Goal: Information Seeking & Learning: Learn about a topic

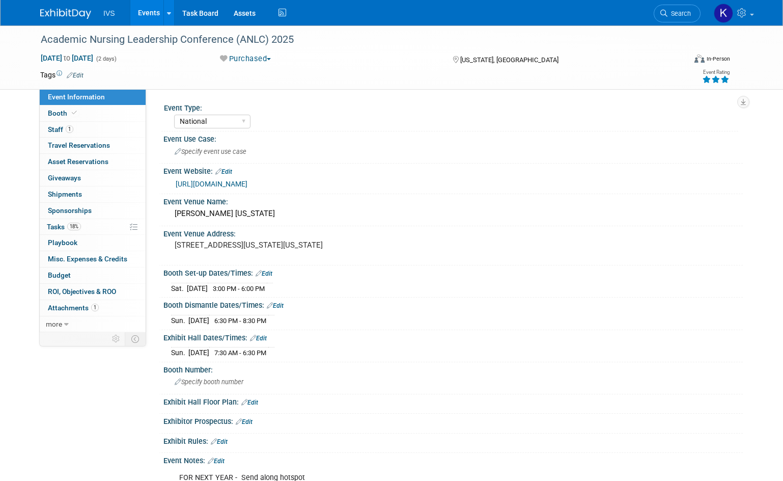
select select "National"
click at [352, 53] on div "Purchased Committed Considering Not Going Purchased Sponsor - Not Going" at bounding box center [326, 59] width 235 height 12
click at [160, 16] on link "Events" at bounding box center [148, 12] width 37 height 25
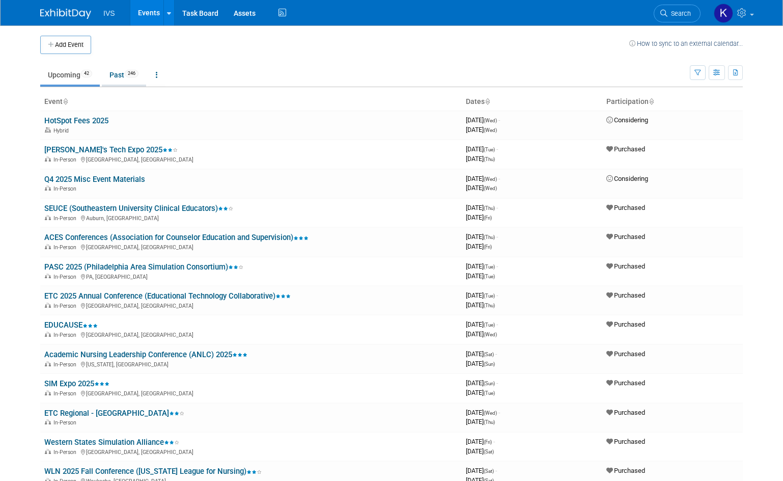
click at [109, 71] on link "Past 246" at bounding box center [124, 74] width 44 height 19
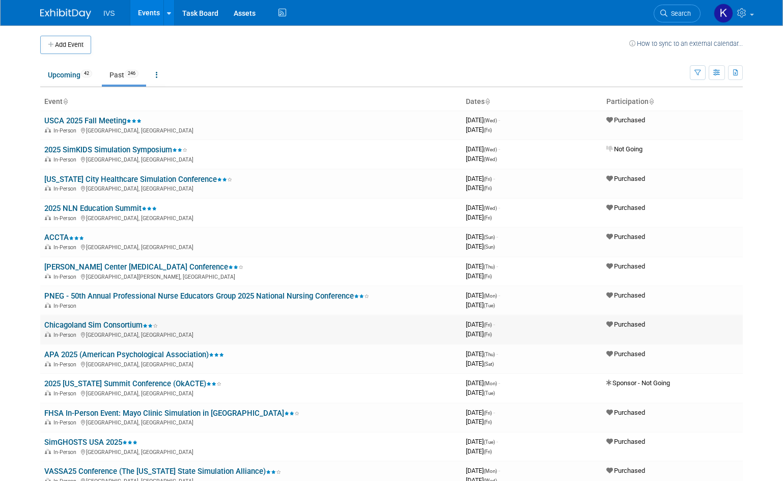
scroll to position [51, 0]
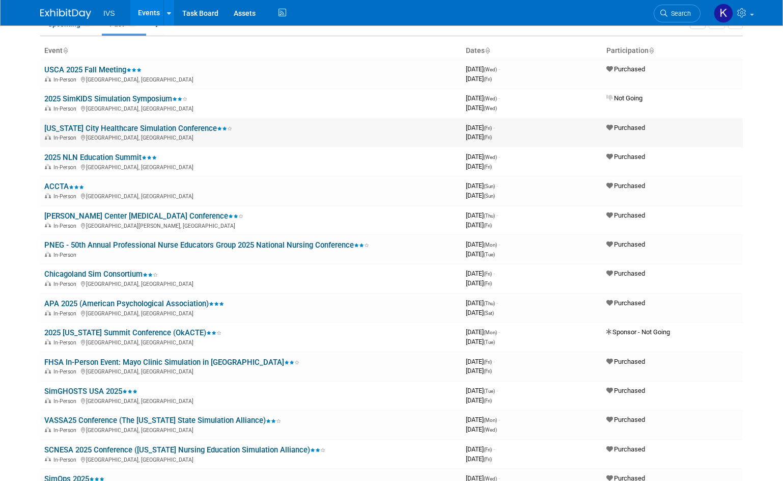
click at [187, 125] on link "[US_STATE] City Healthcare Simulation Conference" at bounding box center [138, 128] width 188 height 9
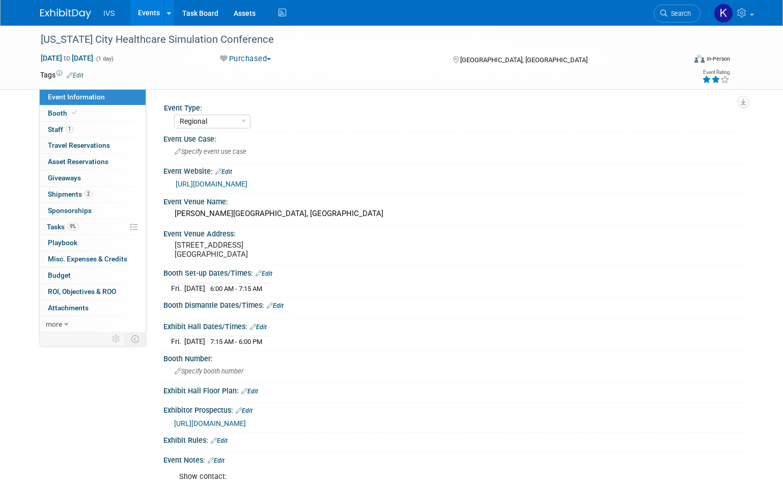
select select "Regional"
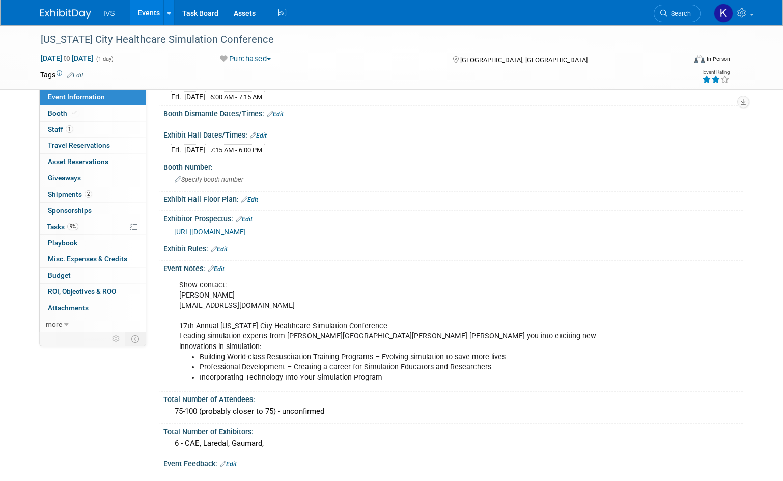
scroll to position [204, 0]
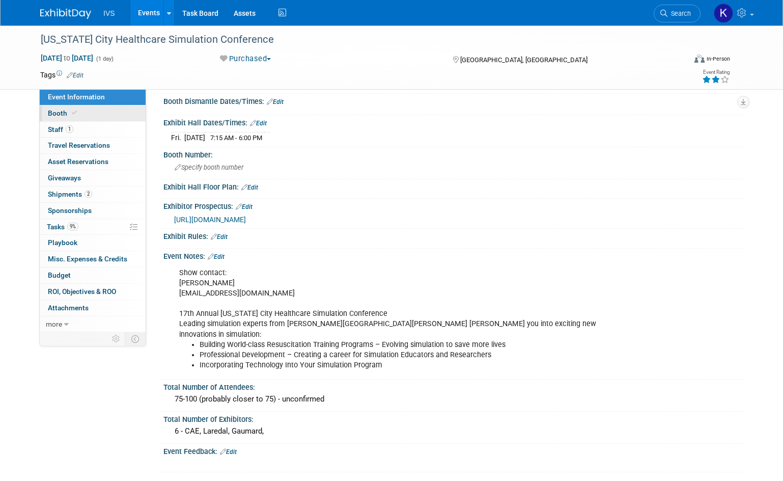
click at [75, 113] on icon at bounding box center [74, 113] width 5 height 6
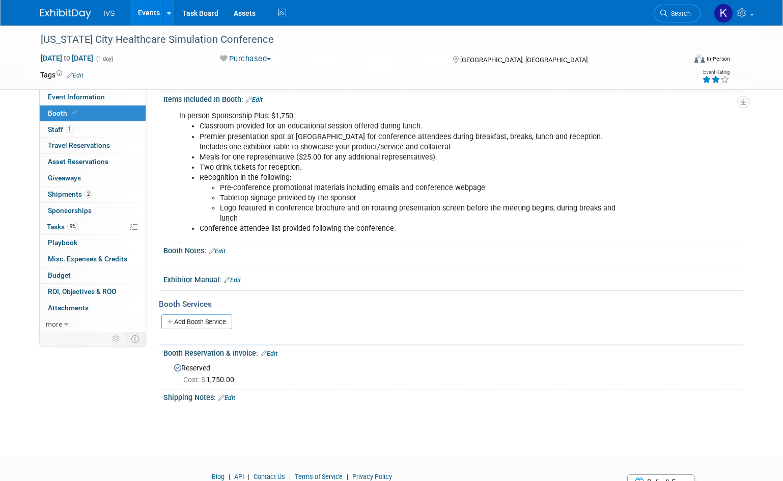
scroll to position [120, 0]
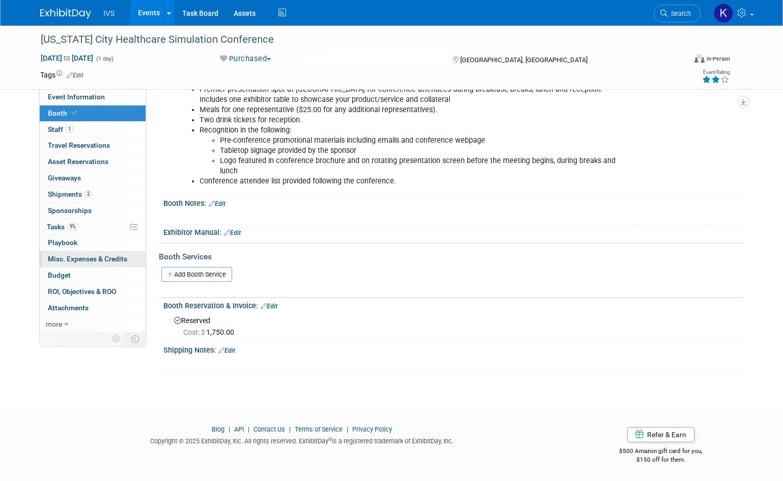
click at [71, 262] on span "Misc. Expenses & Credits 0" at bounding box center [87, 259] width 79 height 8
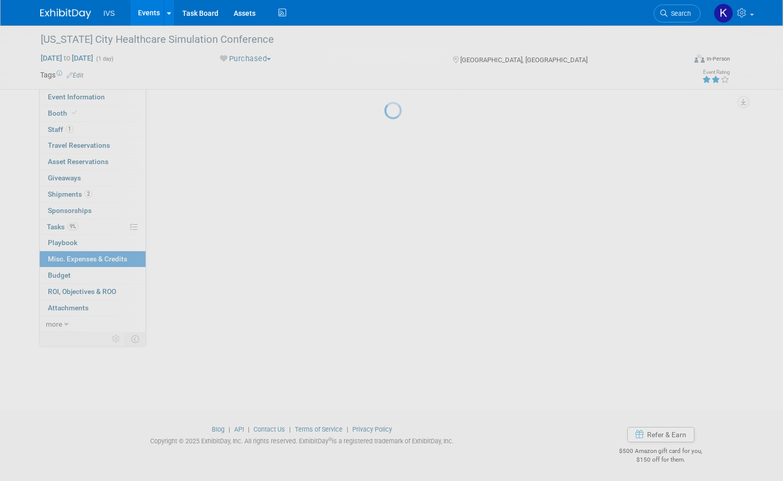
scroll to position [0, 0]
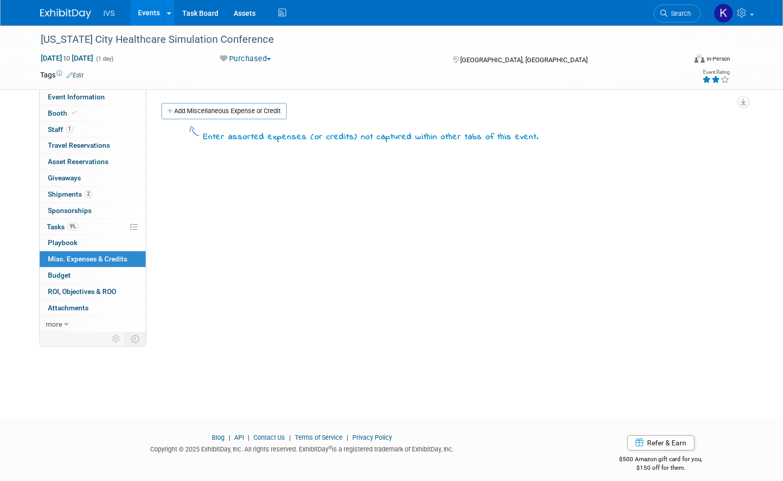
click at [104, 267] on link "0 Misc. Expenses & Credits 0" at bounding box center [93, 259] width 106 height 16
click at [96, 270] on link "Budget" at bounding box center [93, 275] width 106 height 16
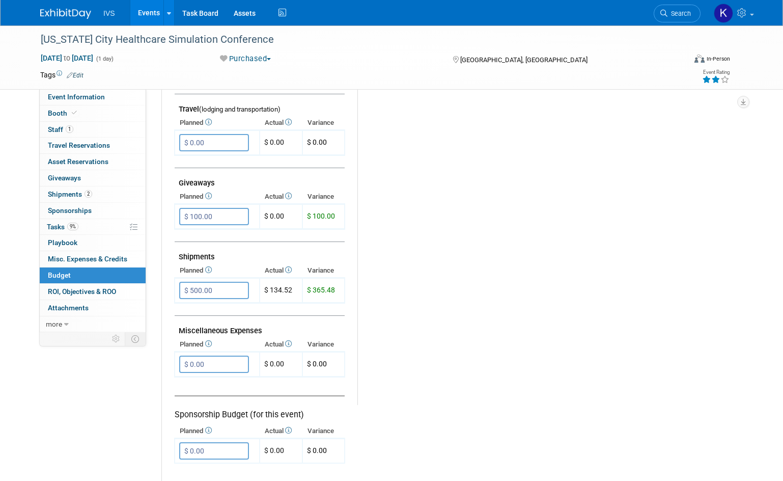
scroll to position [509, 0]
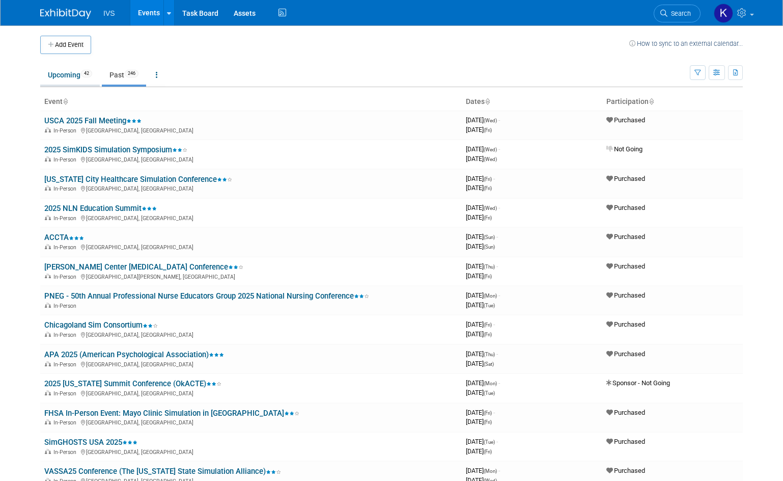
click at [71, 73] on link "Upcoming 42" at bounding box center [70, 74] width 60 height 19
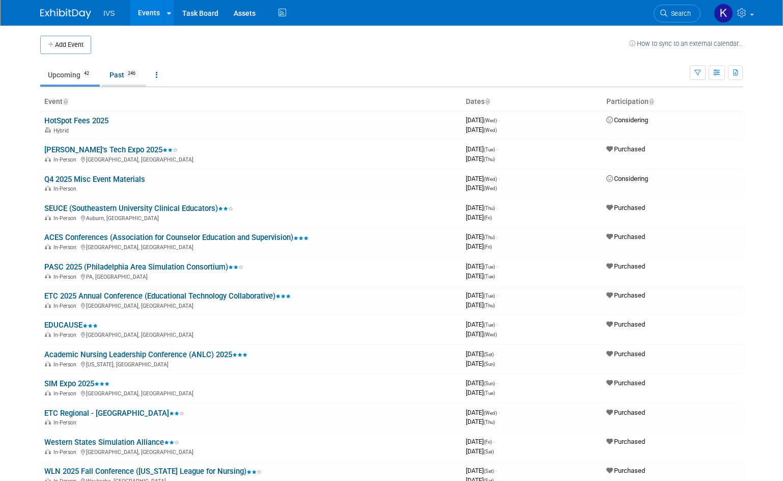
click at [122, 74] on link "Past 246" at bounding box center [124, 74] width 44 height 19
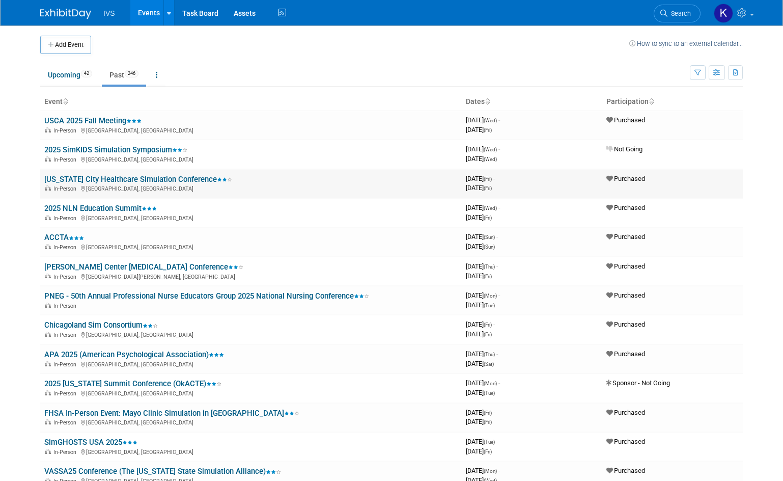
click at [77, 179] on link "[US_STATE] City Healthcare Simulation Conference" at bounding box center [138, 179] width 188 height 9
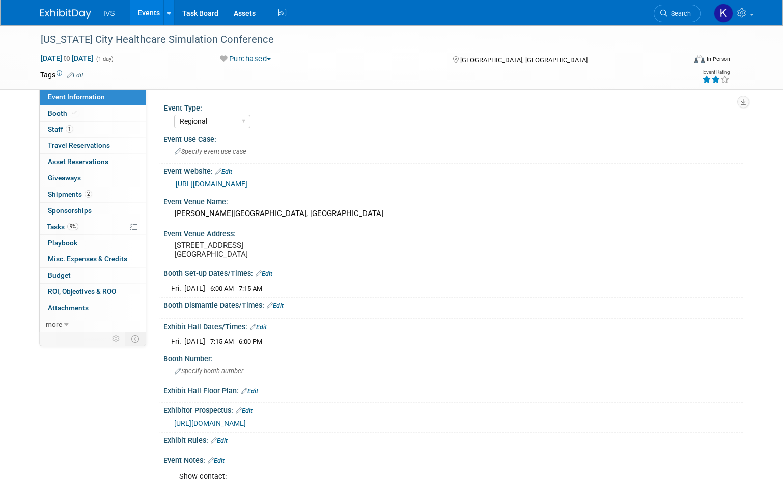
select select "Regional"
click at [68, 304] on span "Attachments 0" at bounding box center [68, 308] width 41 height 8
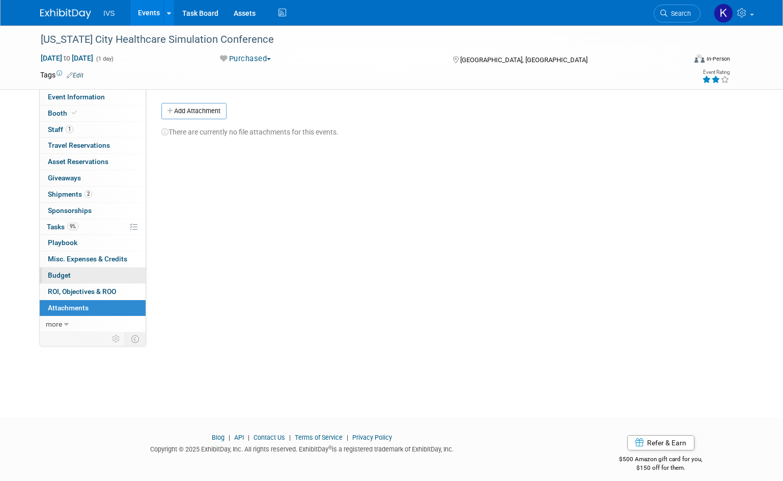
click at [73, 283] on link "Budget" at bounding box center [93, 275] width 106 height 16
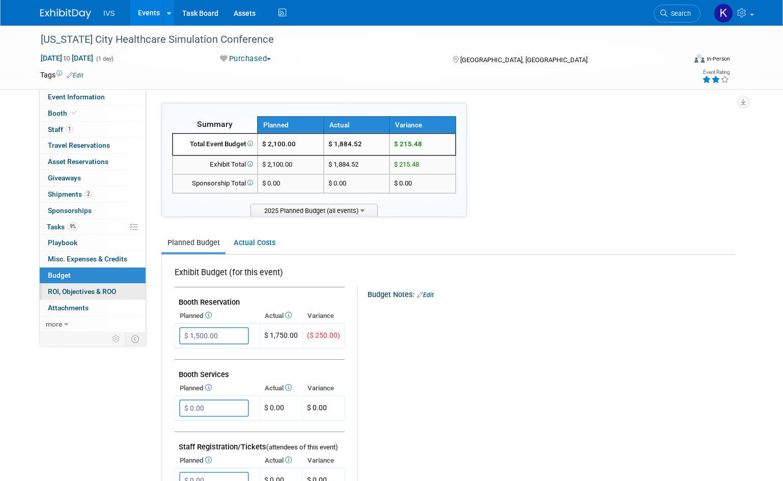
click at [72, 289] on span "ROI, Objectives & ROO 0" at bounding box center [82, 291] width 68 height 8
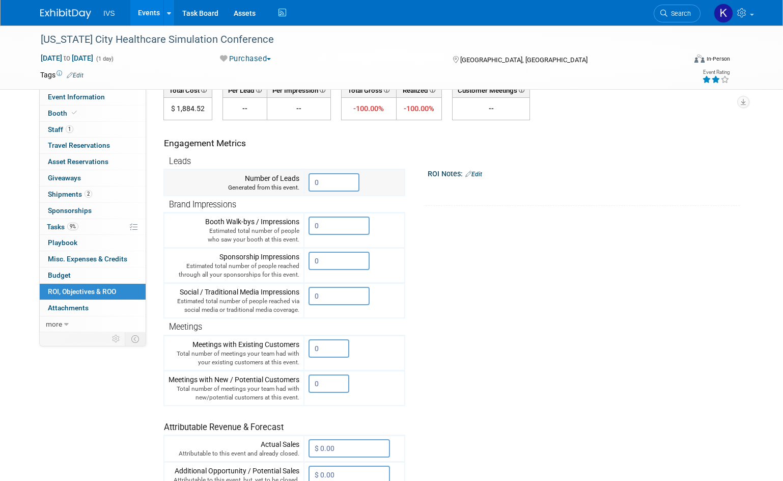
scroll to position [204, 0]
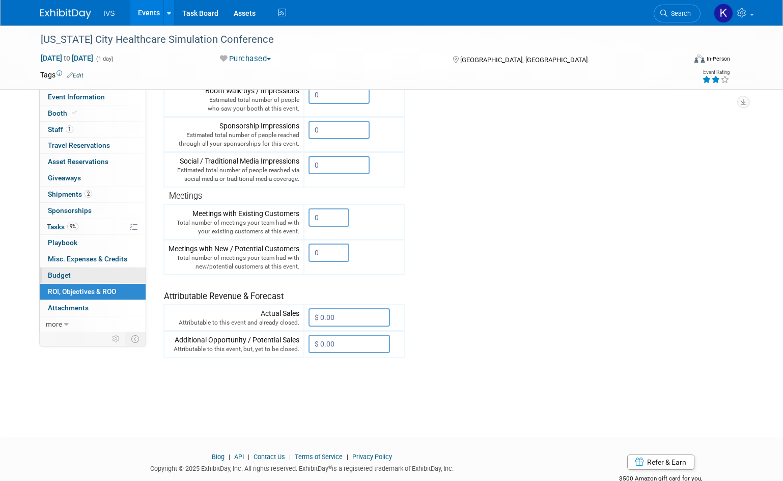
click at [70, 280] on link "Budget" at bounding box center [93, 275] width 106 height 16
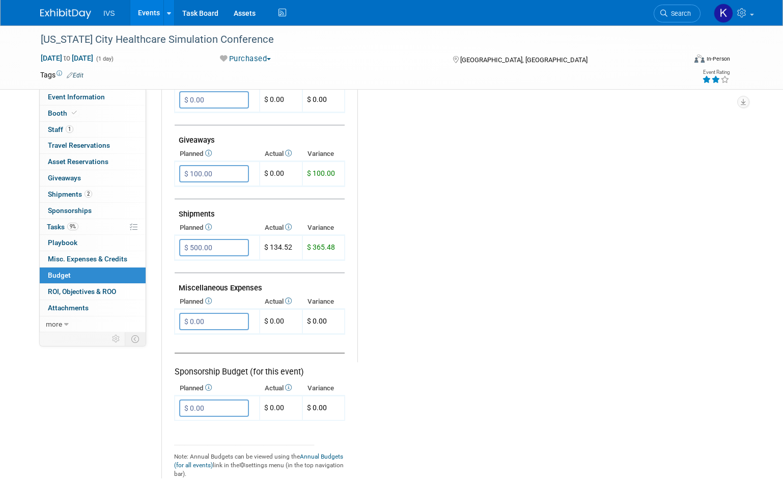
scroll to position [458, 0]
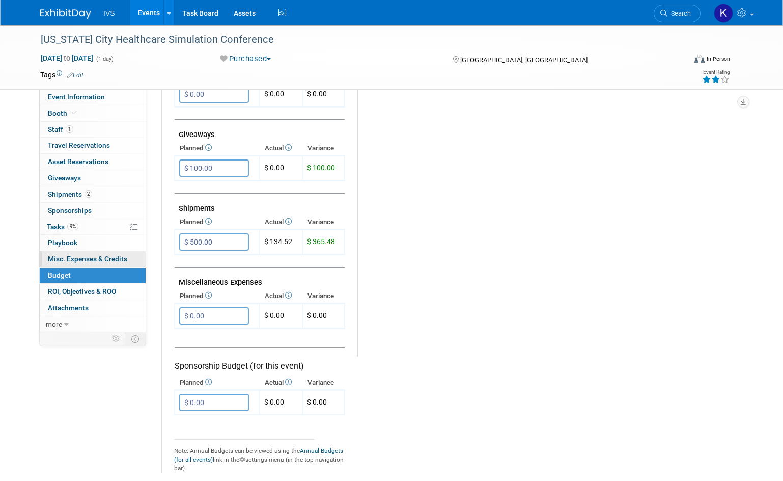
click at [119, 257] on span "Misc. Expenses & Credits 0" at bounding box center [87, 259] width 79 height 8
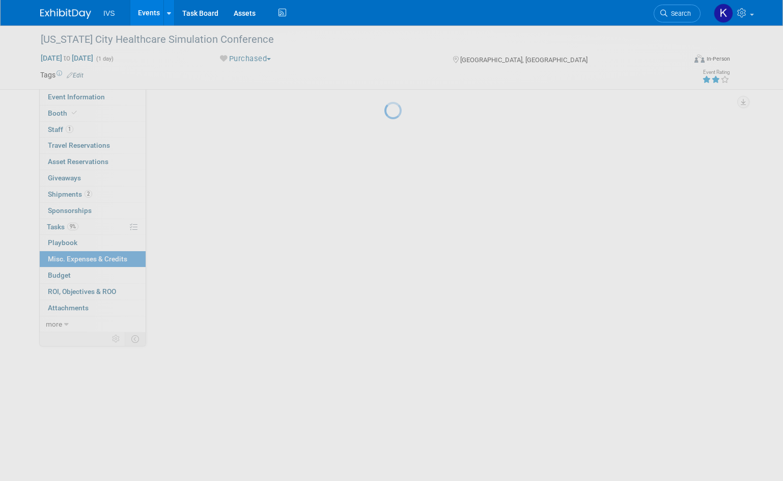
scroll to position [0, 0]
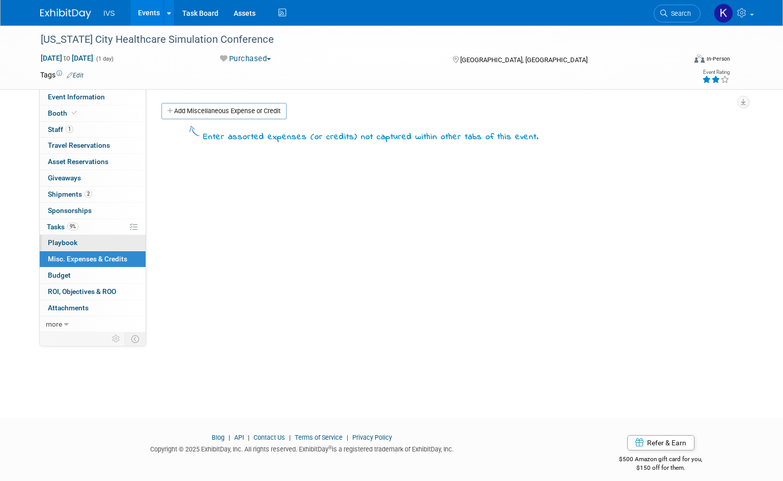
click at [108, 245] on link "0 Playbook 0" at bounding box center [93, 243] width 106 height 16
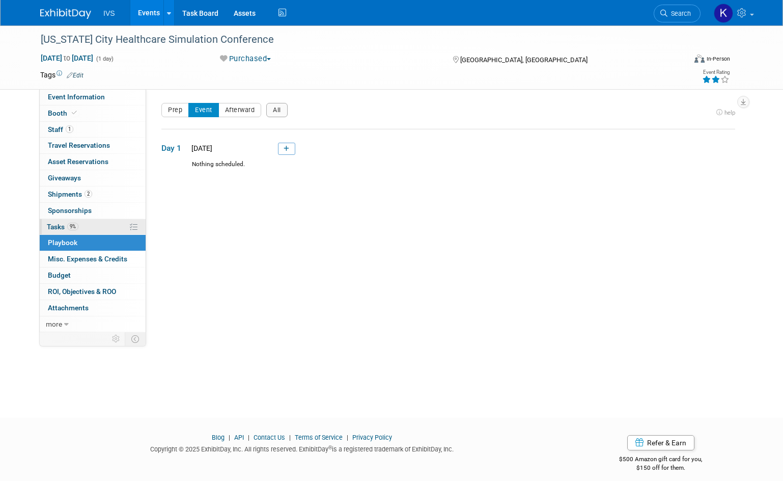
click at [94, 222] on link "9% Tasks 9%" at bounding box center [93, 227] width 106 height 16
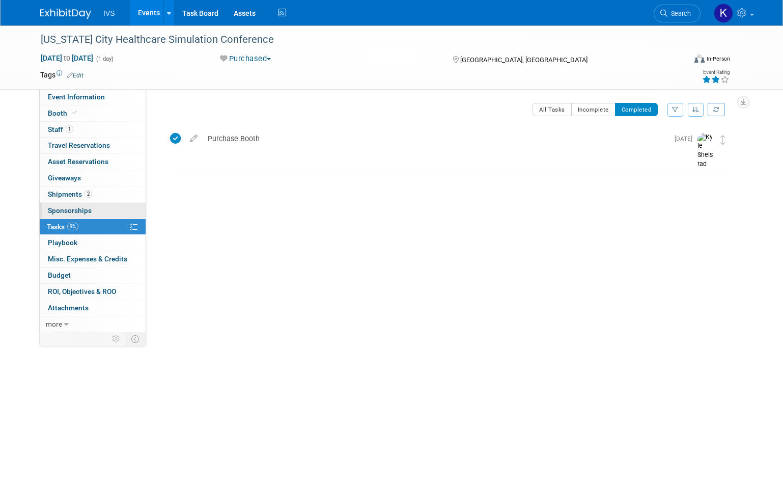
click at [93, 206] on link "0 Sponsorships 0" at bounding box center [93, 211] width 106 height 16
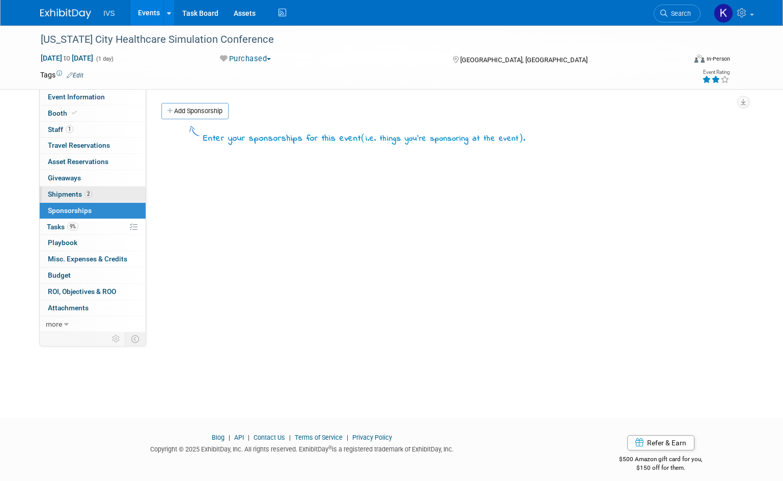
click at [85, 189] on link "2 Shipments 2" at bounding box center [93, 194] width 106 height 16
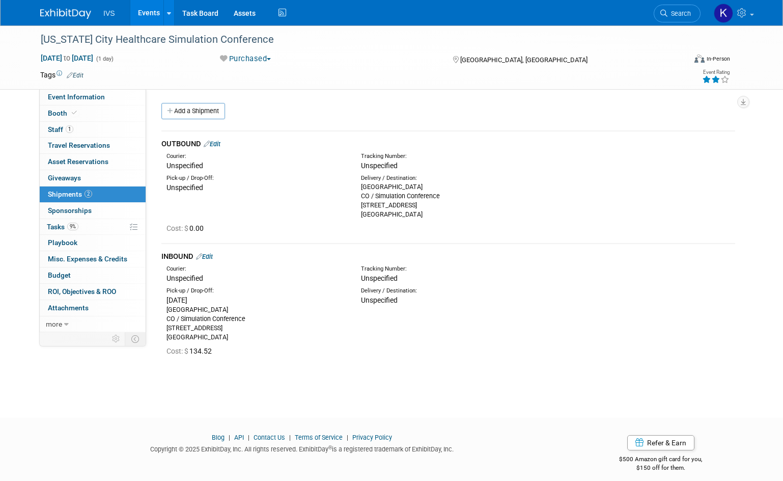
click at [150, 10] on link "Events" at bounding box center [148, 12] width 37 height 25
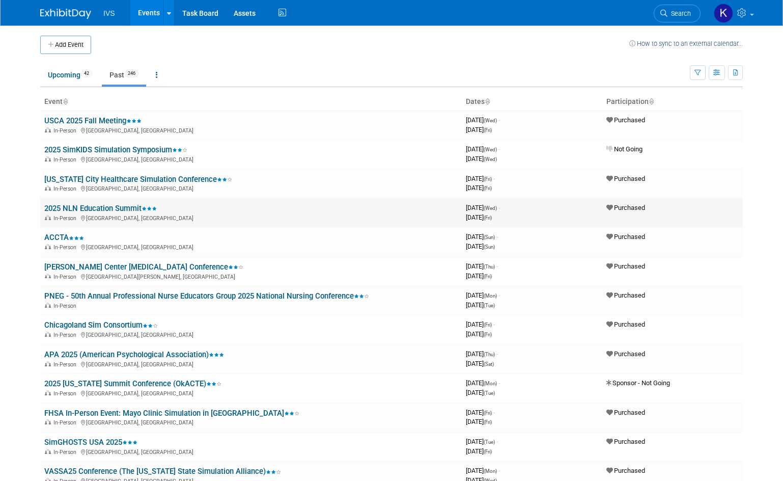
click at [103, 205] on link "2025 NLN Education Summit" at bounding box center [100, 208] width 113 height 9
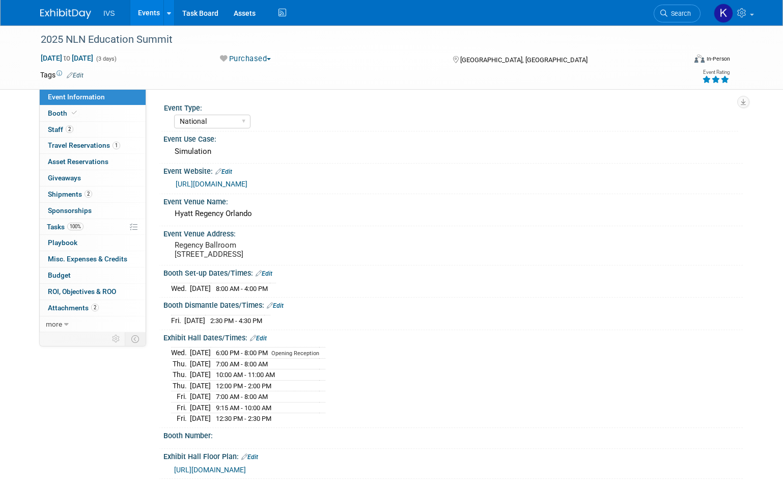
select select "National"
click at [67, 192] on span "Shipments 2" at bounding box center [70, 194] width 44 height 8
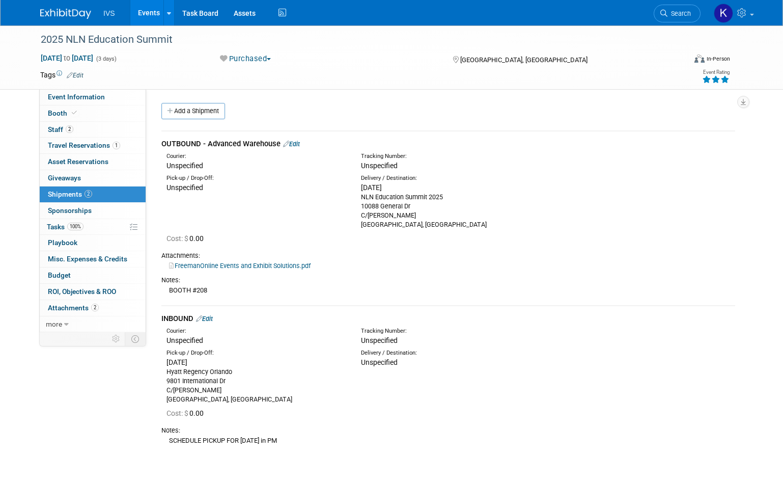
click at [294, 262] on link "FreemanOnline Events and Exhibit Solutions.pdf" at bounding box center [240, 266] width 142 height 8
click at [145, 12] on link "Events" at bounding box center [148, 12] width 37 height 25
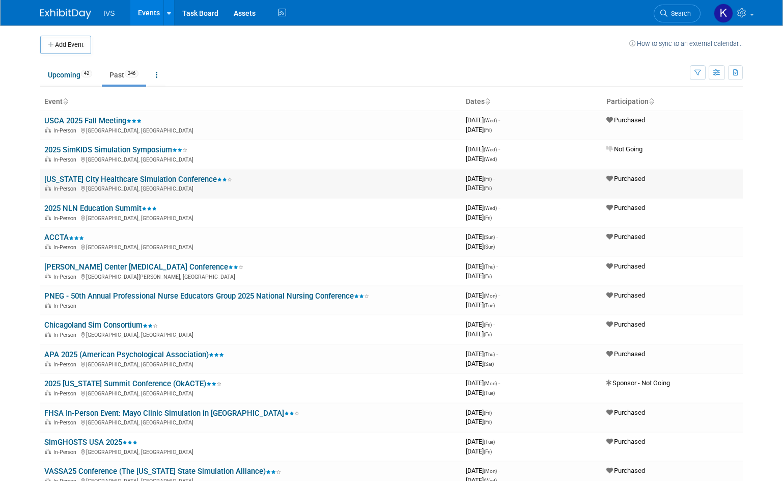
click at [151, 179] on link "[US_STATE] City Healthcare Simulation Conference" at bounding box center [138, 179] width 188 height 9
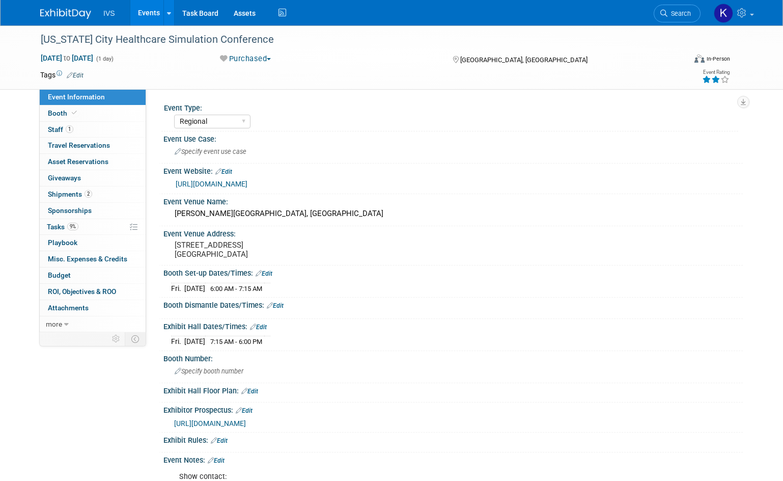
select select "Regional"
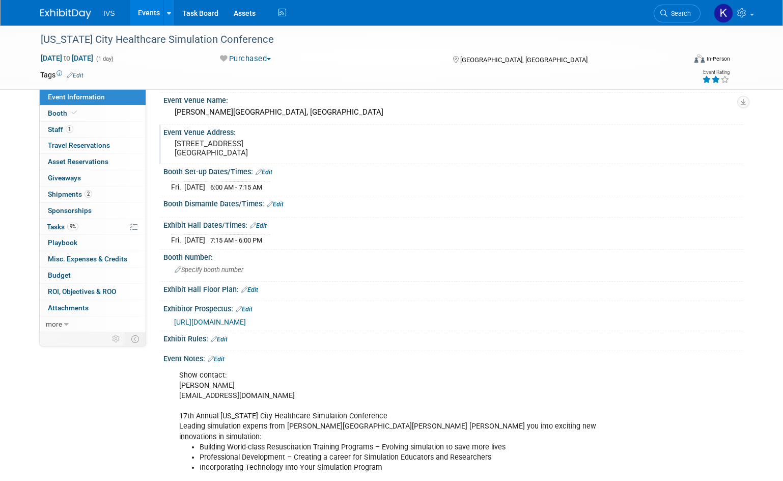
scroll to position [102, 0]
click at [82, 192] on span "Shipments 2" at bounding box center [70, 194] width 44 height 8
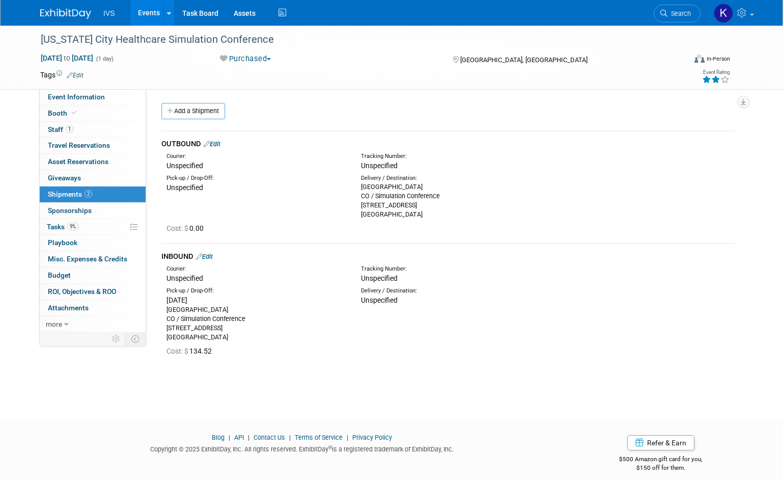
click at [200, 227] on span "Cost: $ 0.00" at bounding box center [187, 228] width 41 height 8
click at [215, 142] on link "Edit" at bounding box center [212, 144] width 17 height 8
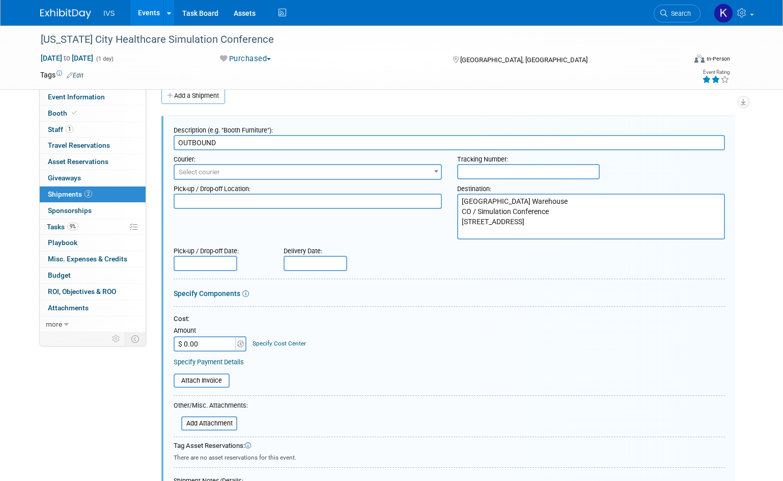
click at [207, 340] on input "$ 0.00" at bounding box center [206, 343] width 64 height 15
type input "$ 142.94"
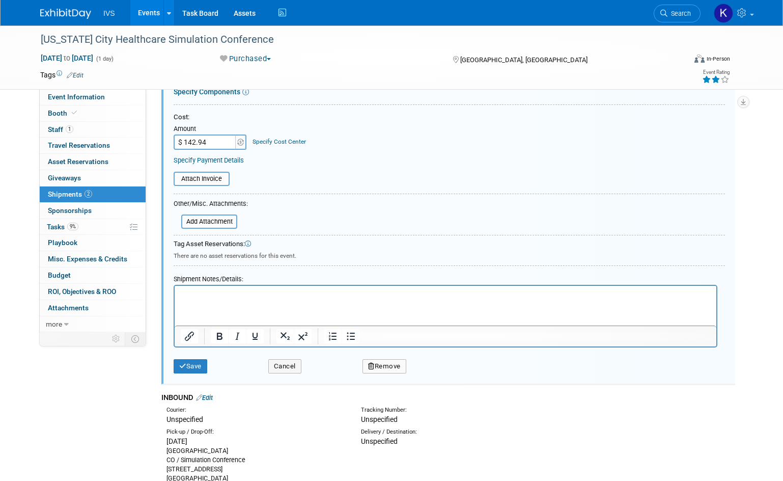
scroll to position [219, 0]
click at [191, 364] on button "Save" at bounding box center [191, 364] width 34 height 14
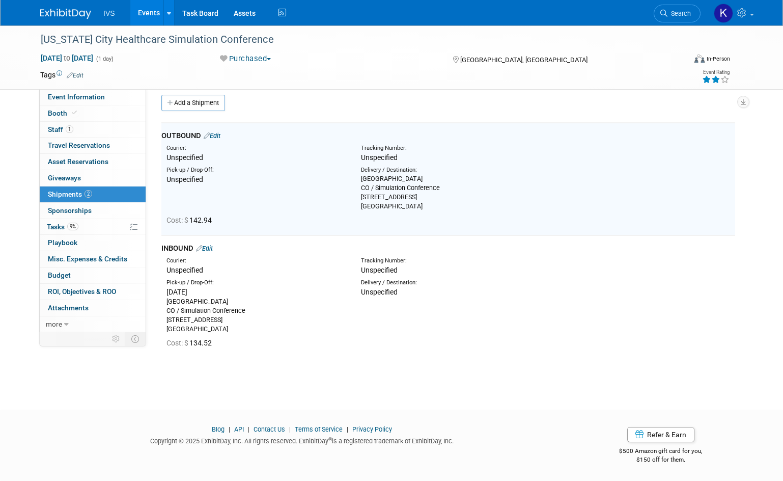
scroll to position [0, 0]
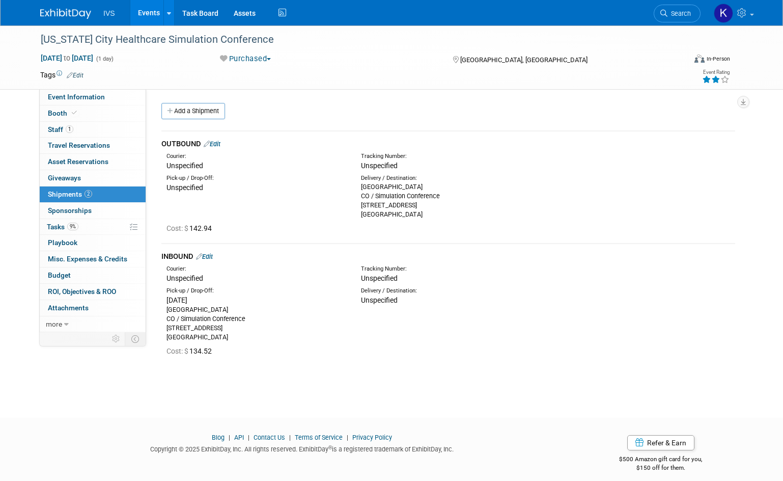
click at [142, 8] on link "Events" at bounding box center [148, 12] width 37 height 25
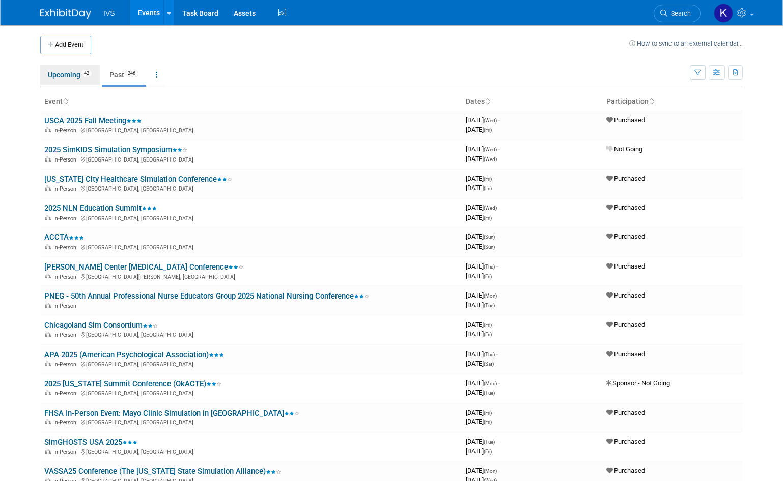
click at [79, 77] on link "Upcoming 42" at bounding box center [70, 74] width 60 height 19
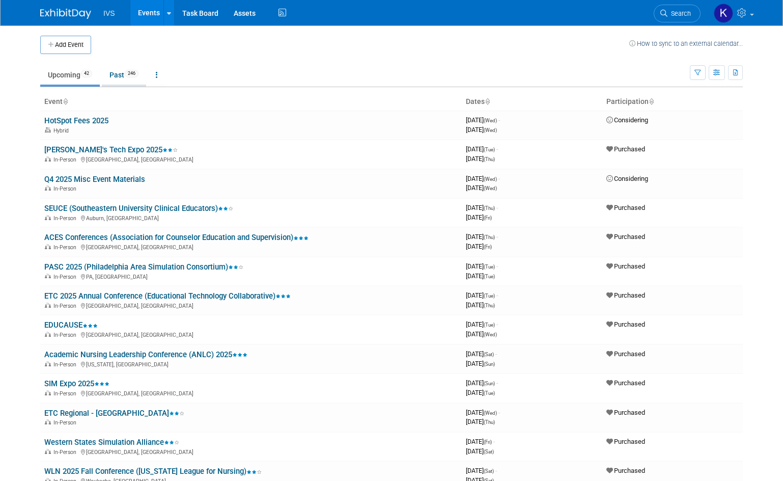
click at [129, 75] on span "246" at bounding box center [132, 74] width 14 height 8
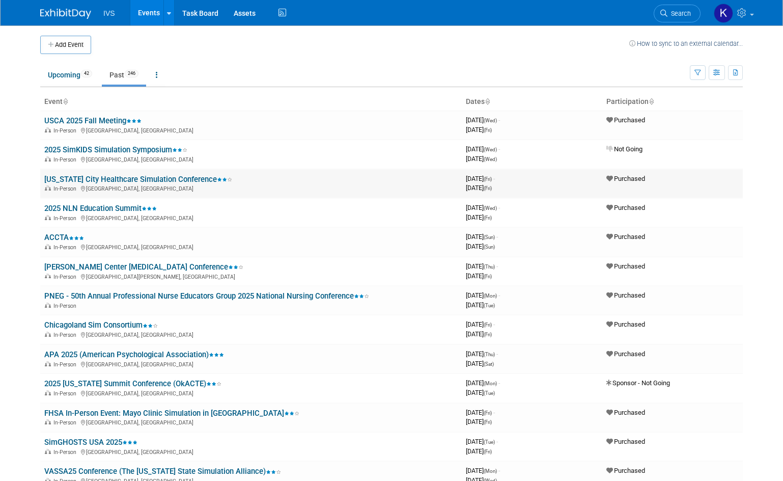
click at [161, 176] on link "[US_STATE] City Healthcare Simulation Conference" at bounding box center [138, 179] width 188 height 9
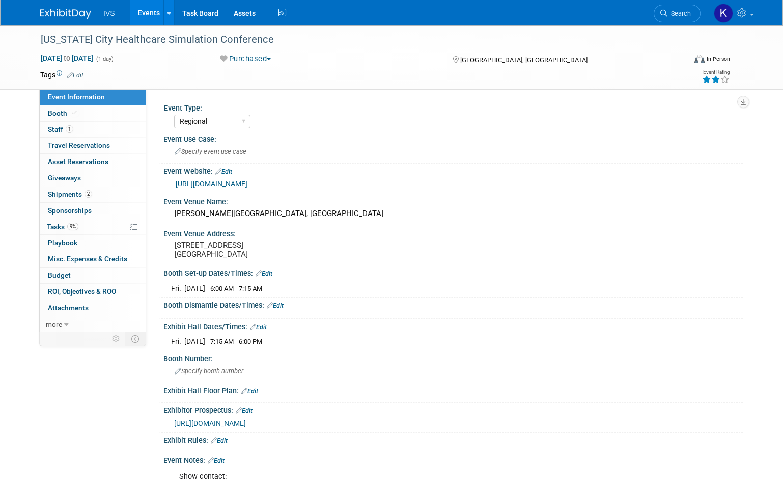
select select "Regional"
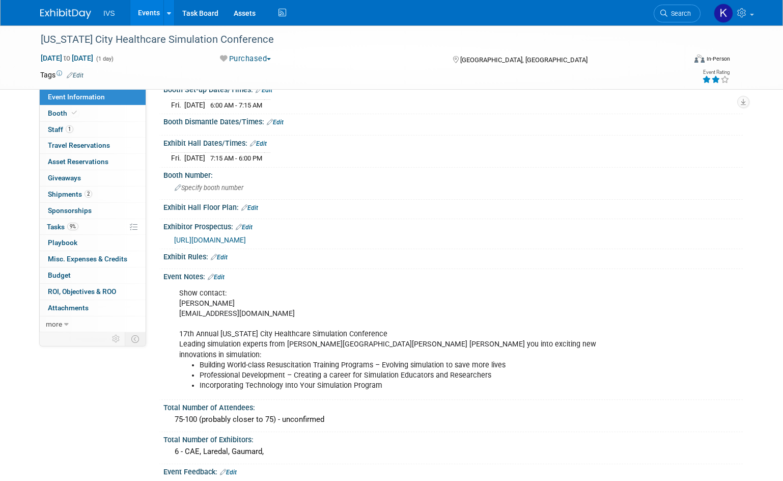
scroll to position [204, 0]
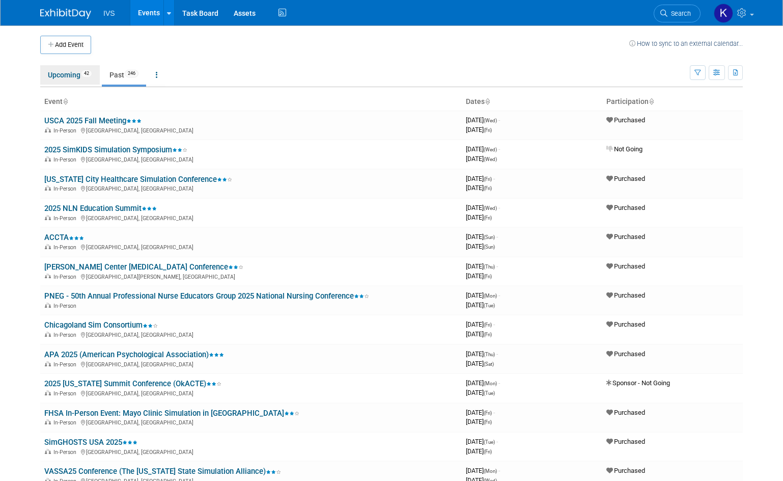
click at [77, 82] on link "Upcoming 42" at bounding box center [70, 74] width 60 height 19
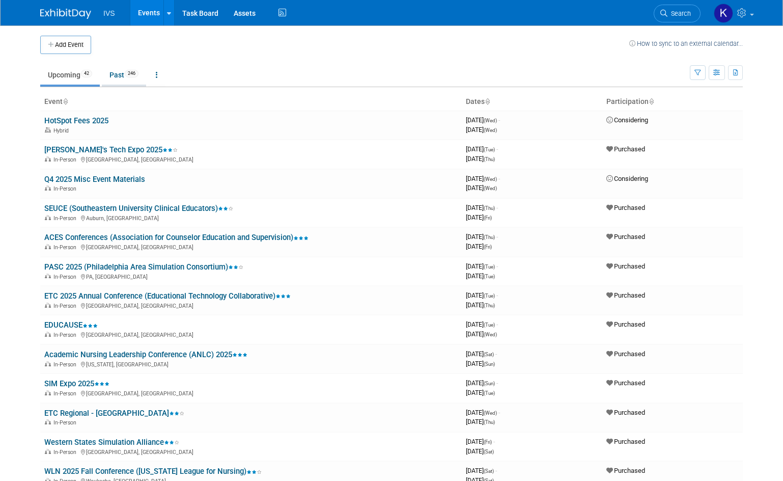
click at [125, 70] on link "Past 246" at bounding box center [124, 74] width 44 height 19
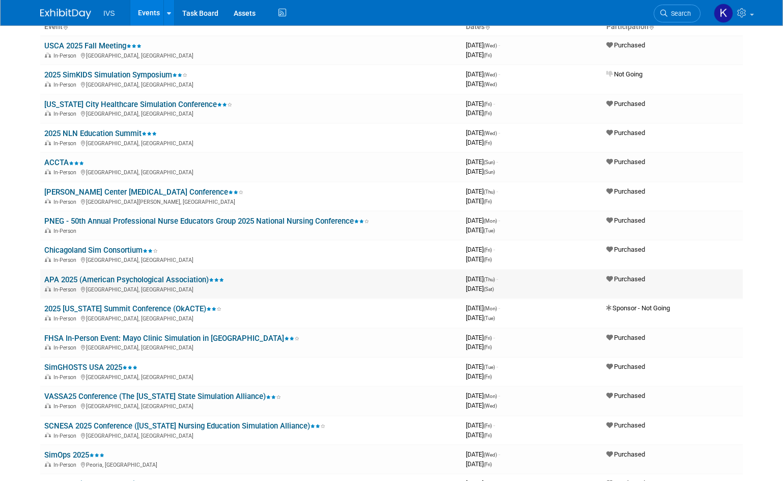
scroll to position [102, 0]
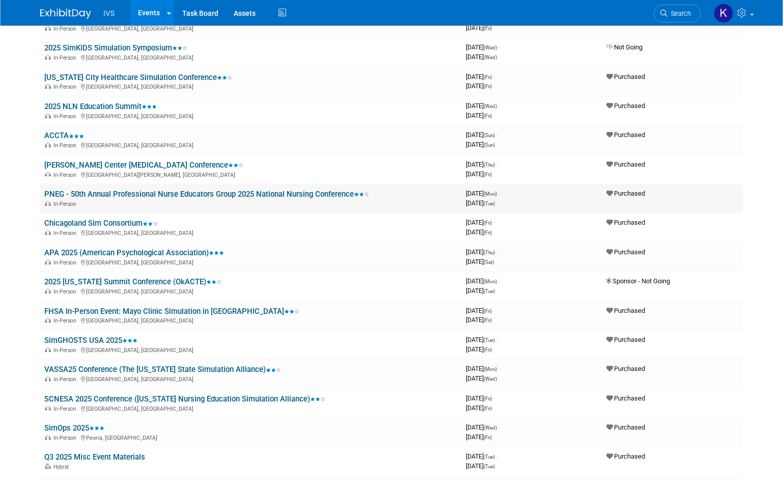
click at [286, 196] on link "PNEG - 50th Annual Professional Nurse Educators Group 2025 National Nursing Con…" at bounding box center [206, 193] width 325 height 9
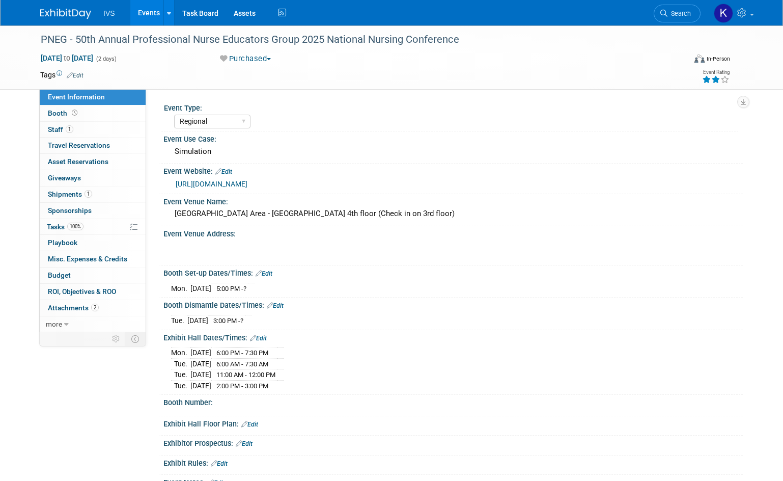
select select "Regional"
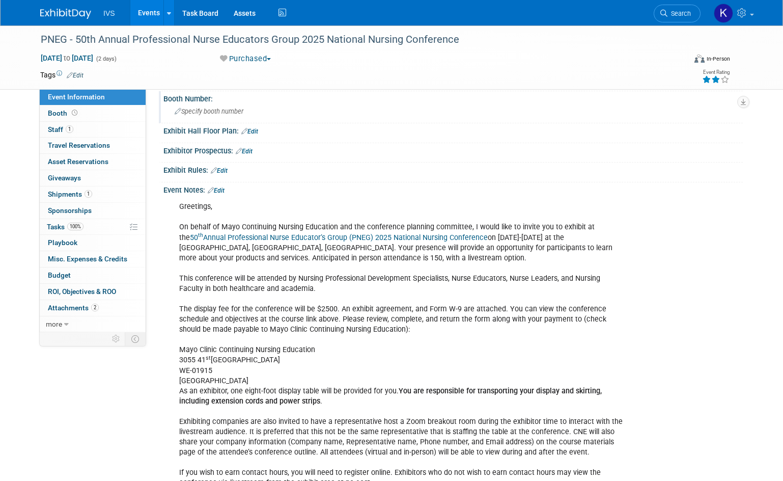
scroll to position [306, 0]
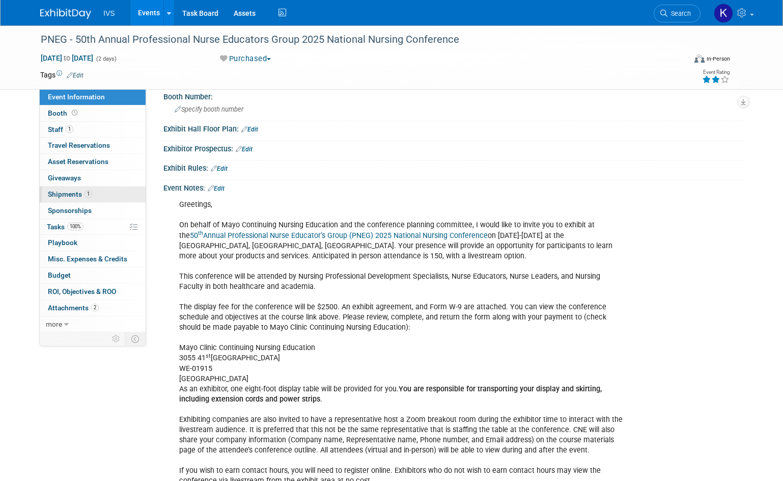
click at [66, 188] on link "1 Shipments 1" at bounding box center [93, 194] width 106 height 16
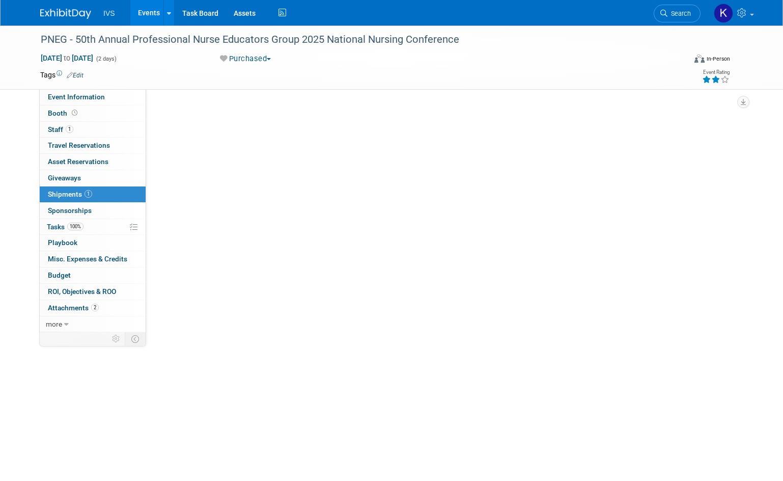
scroll to position [0, 0]
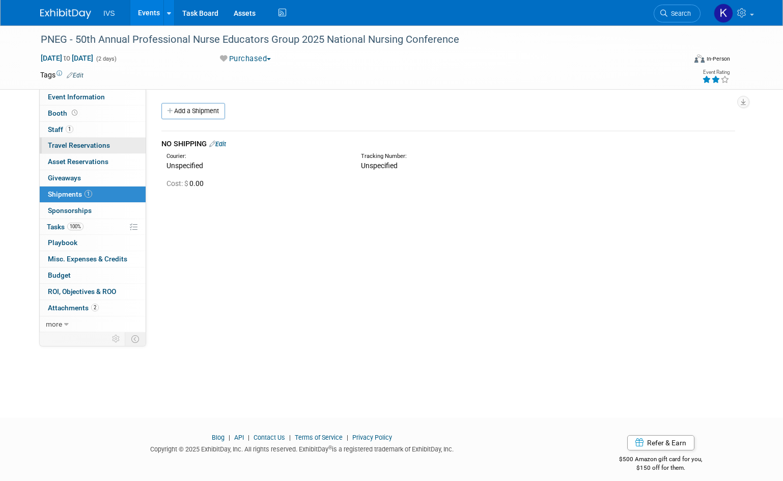
click at [77, 144] on span "Travel Reservations 0" at bounding box center [79, 145] width 62 height 8
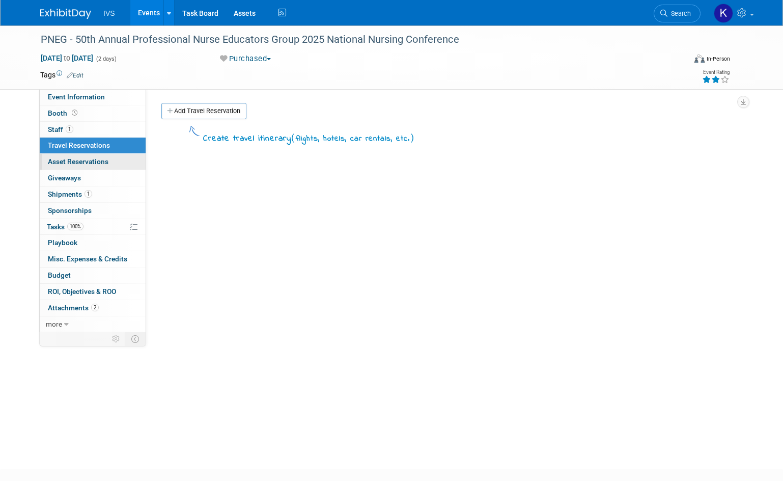
click at [79, 164] on span "Asset Reservations 0" at bounding box center [78, 161] width 61 height 8
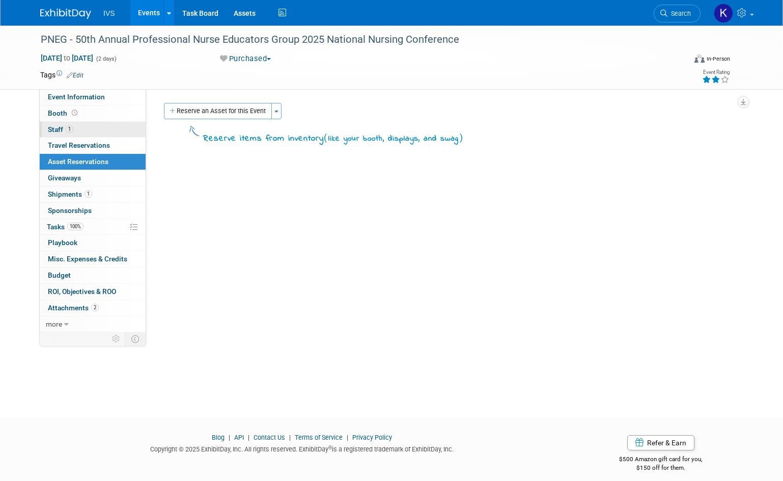
click at [78, 129] on link "1 Staff 1" at bounding box center [93, 130] width 106 height 16
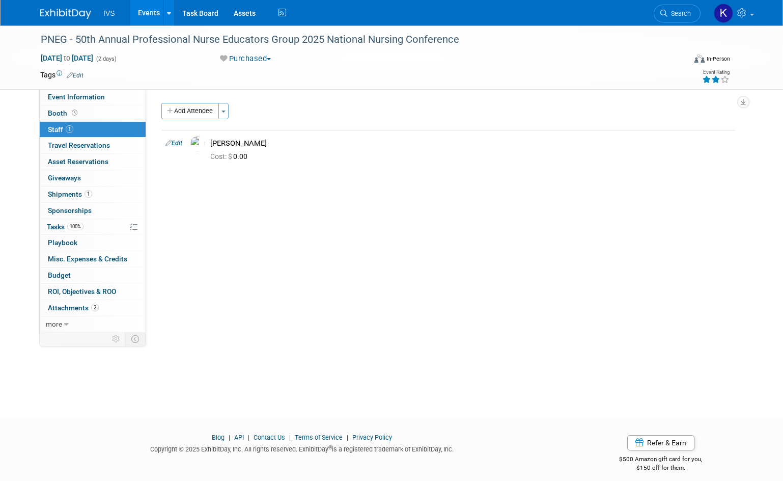
click at [150, 10] on link "Events" at bounding box center [148, 12] width 37 height 25
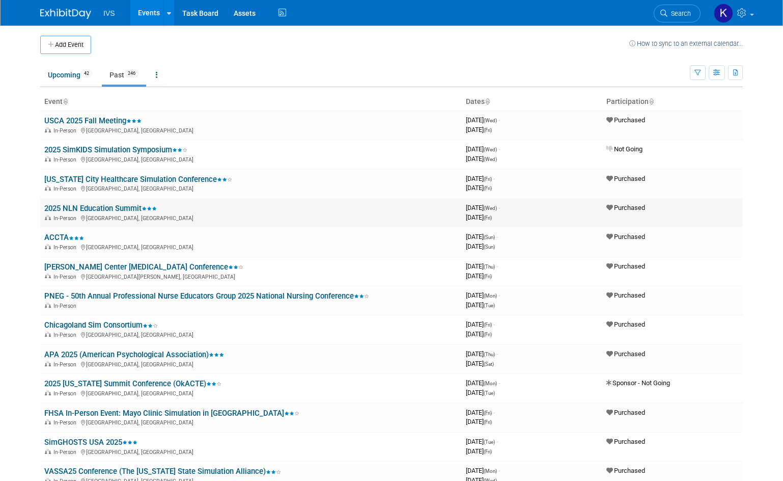
click at [113, 207] on link "2025 NLN Education Summit" at bounding box center [100, 208] width 113 height 9
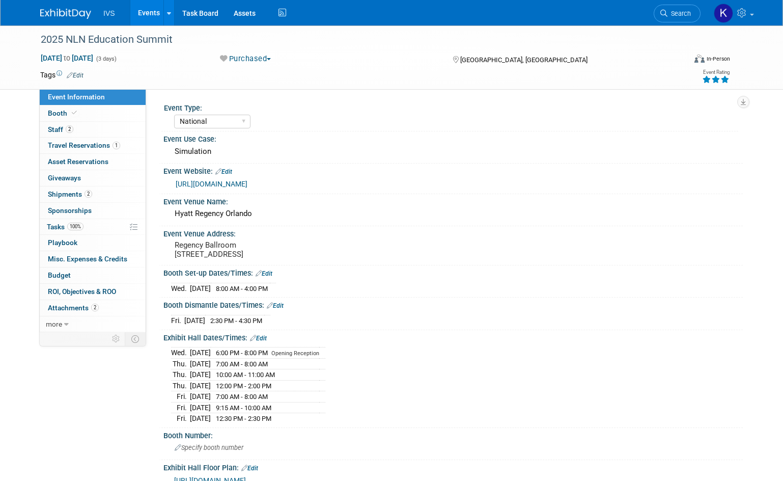
select select "National"
click at [69, 192] on span "Shipments 2" at bounding box center [70, 194] width 44 height 8
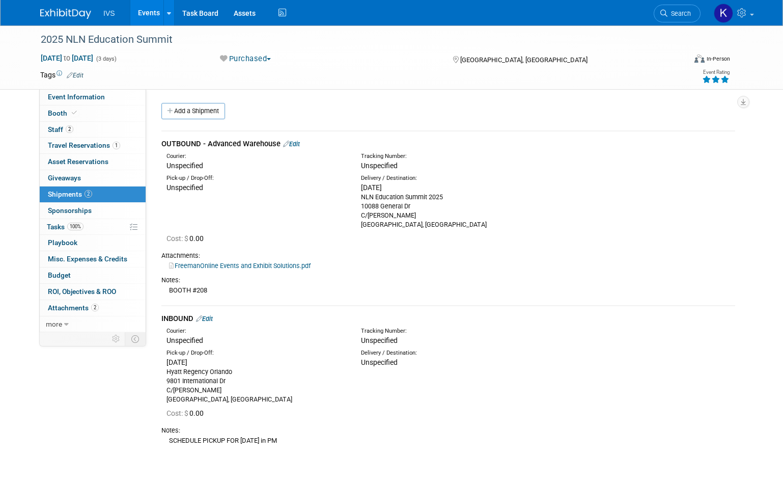
click at [144, 17] on link "Events" at bounding box center [148, 12] width 37 height 25
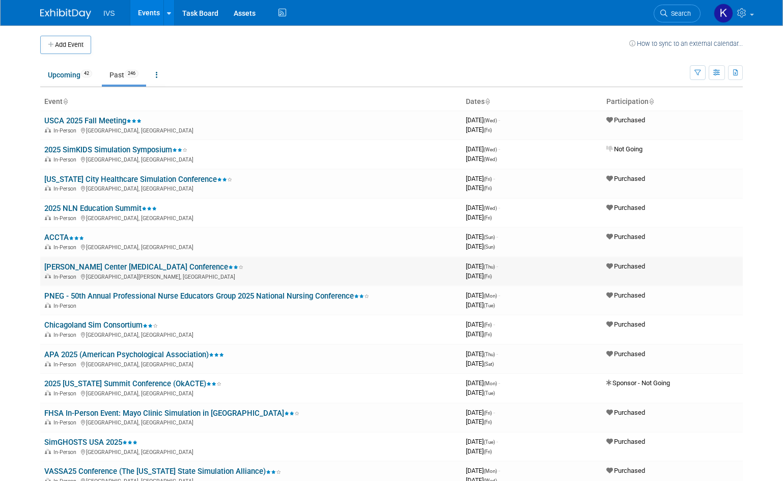
click at [154, 266] on link "[PERSON_NAME] Center [MEDICAL_DATA] Conference" at bounding box center [143, 266] width 199 height 9
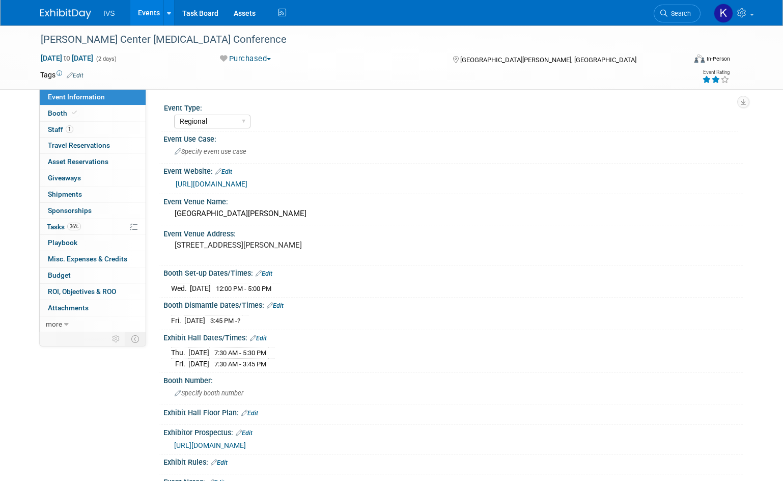
select select "Regional"
click at [111, 195] on link "0 Shipments 0" at bounding box center [93, 194] width 106 height 16
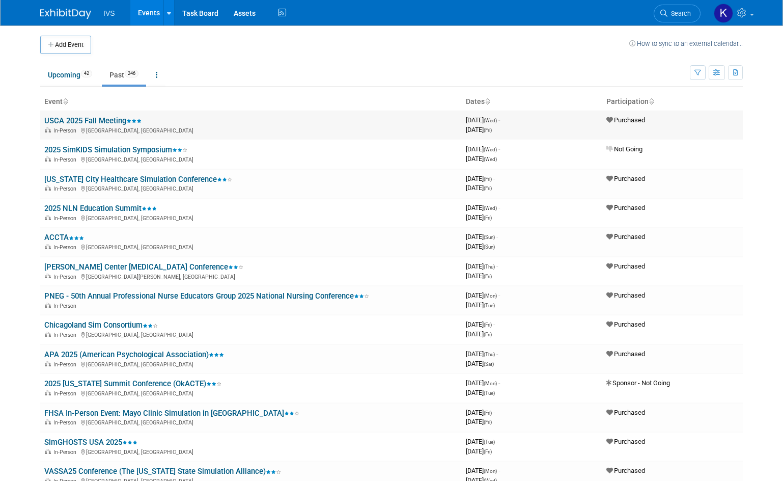
click at [110, 119] on link "USCA 2025 Fall Meeting" at bounding box center [92, 120] width 97 height 9
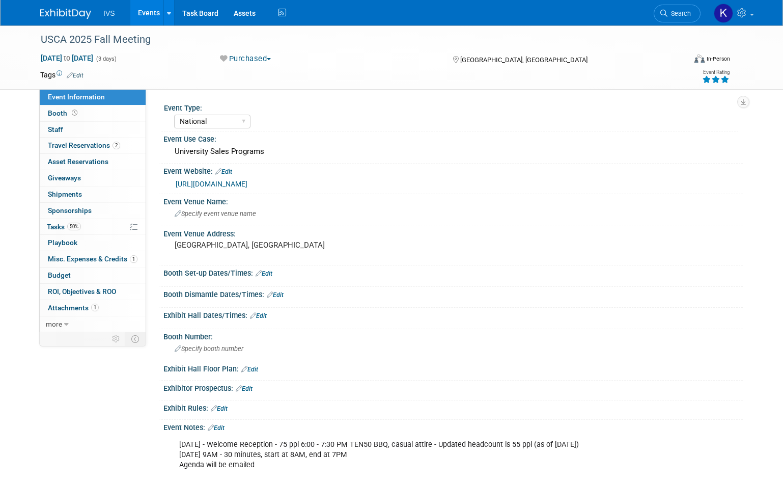
select select "National"
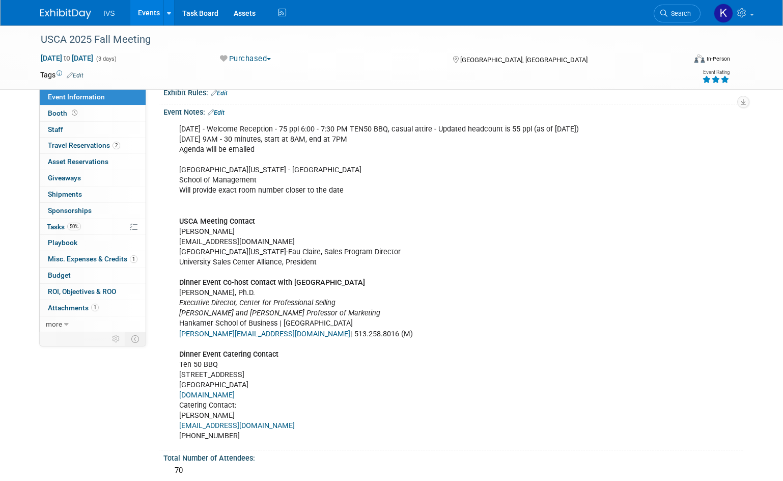
scroll to position [407, 0]
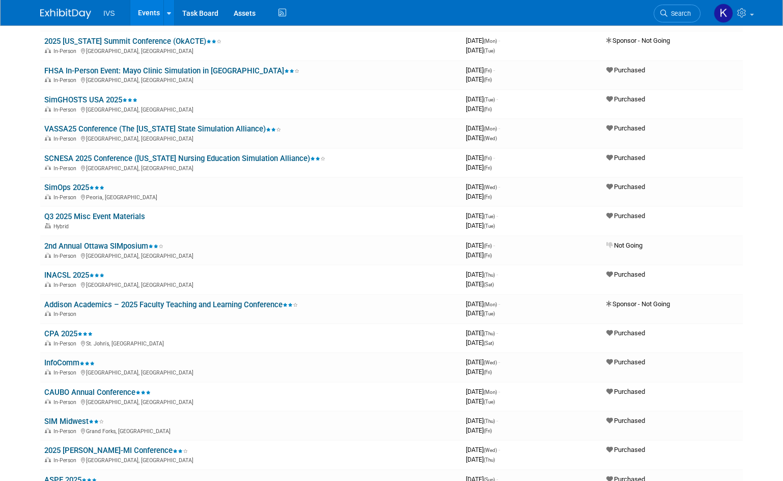
scroll to position [153, 0]
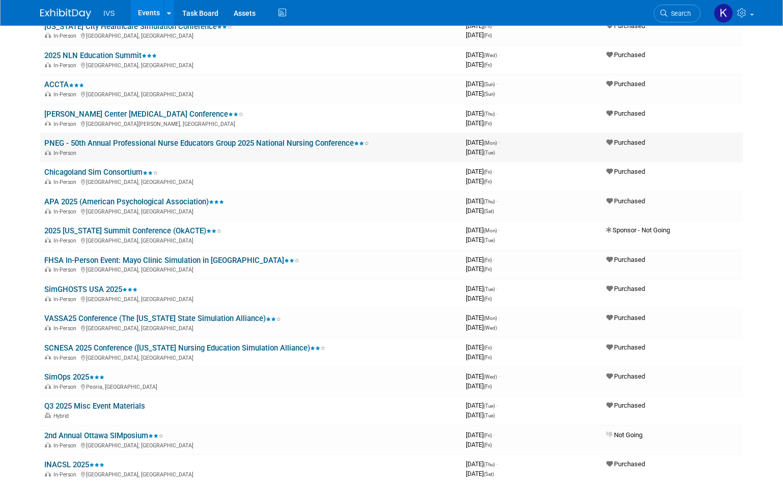
click at [112, 141] on link "PNEG - 50th Annual Professional Nurse Educators Group 2025 National Nursing Con…" at bounding box center [206, 143] width 325 height 9
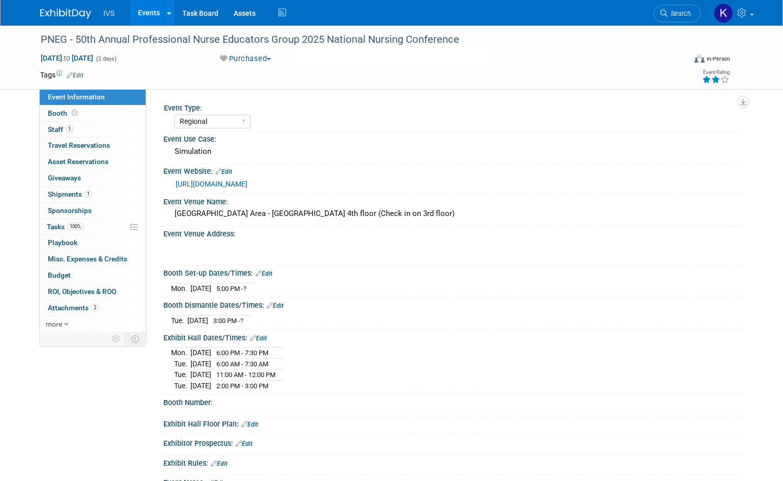
select select "Regional"
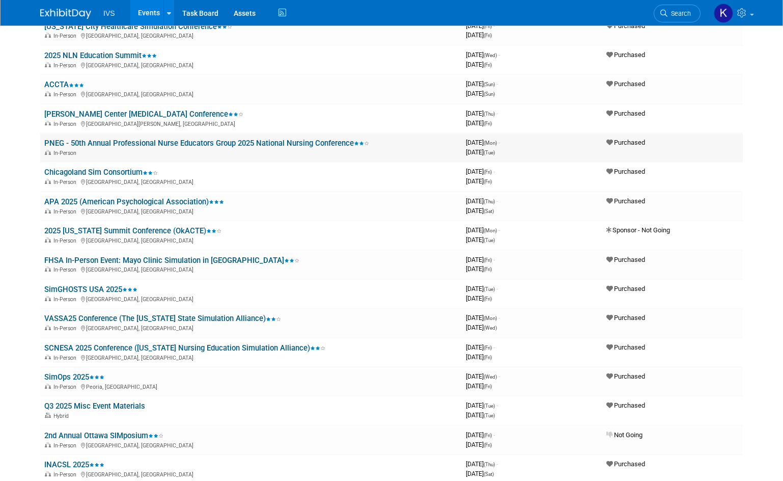
click at [327, 143] on link "PNEG - 50th Annual Professional Nurse Educators Group 2025 National Nursing Con…" at bounding box center [206, 143] width 325 height 9
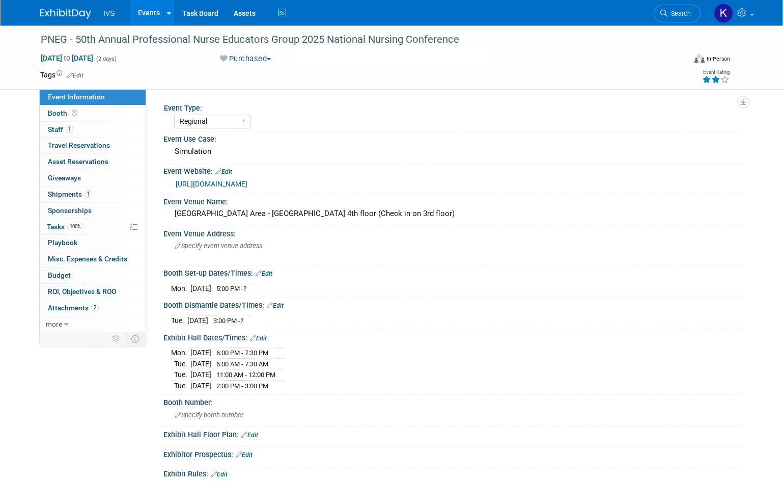
select select "Regional"
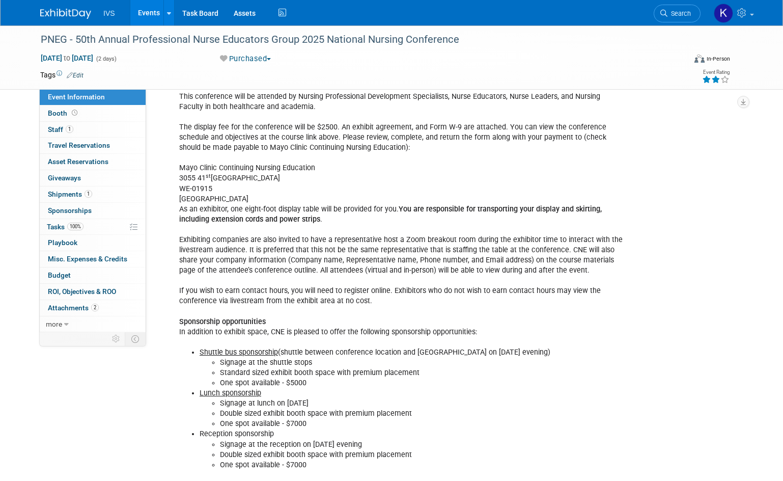
scroll to position [509, 0]
